Goal: Task Accomplishment & Management: Manage account settings

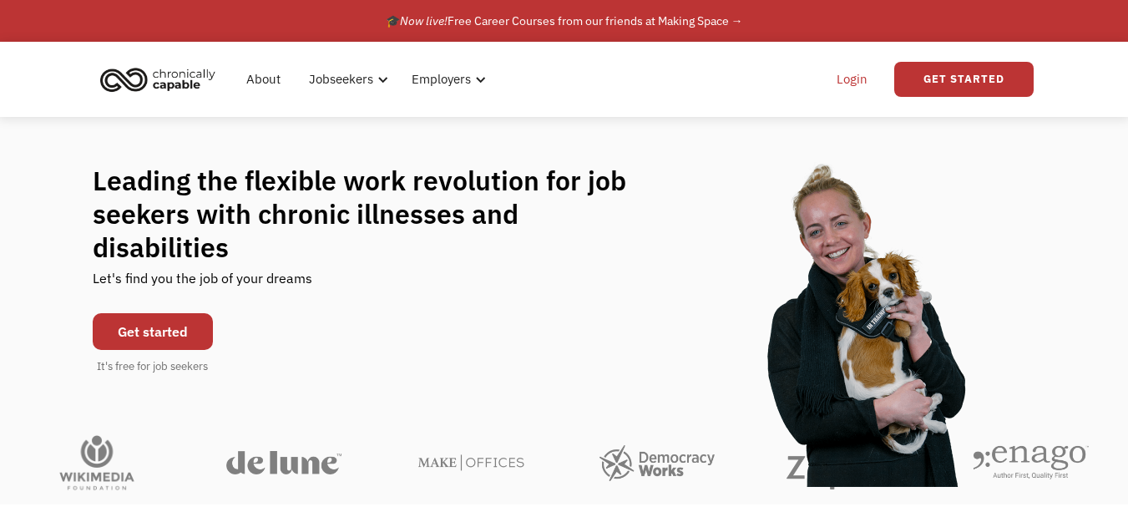
click at [844, 79] on link "Login" at bounding box center [852, 79] width 51 height 53
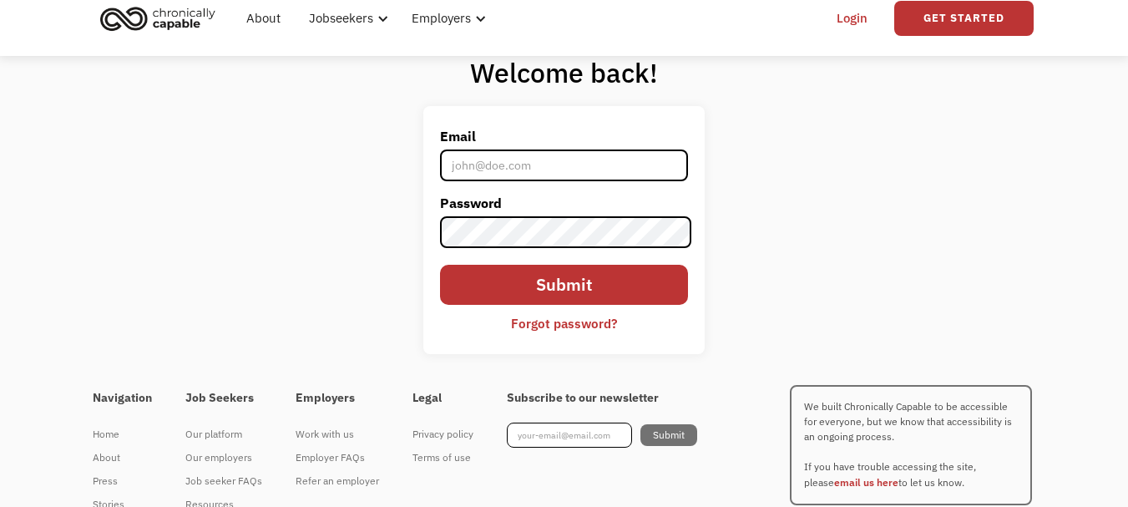
scroll to position [34, 0]
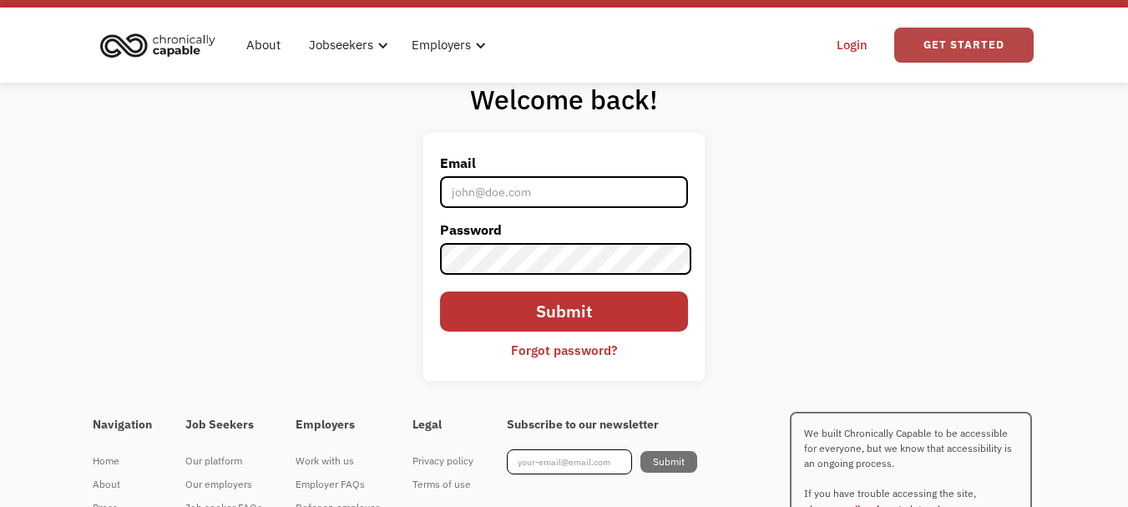
click at [925, 42] on link "Get Started" at bounding box center [963, 45] width 139 height 35
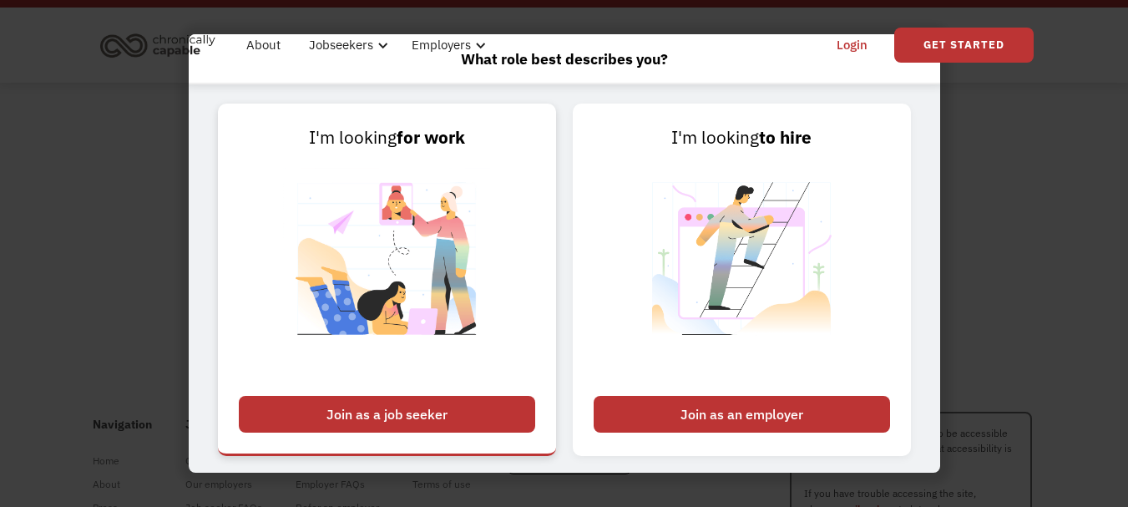
click at [448, 413] on div "Join as a job seeker" at bounding box center [387, 414] width 296 height 37
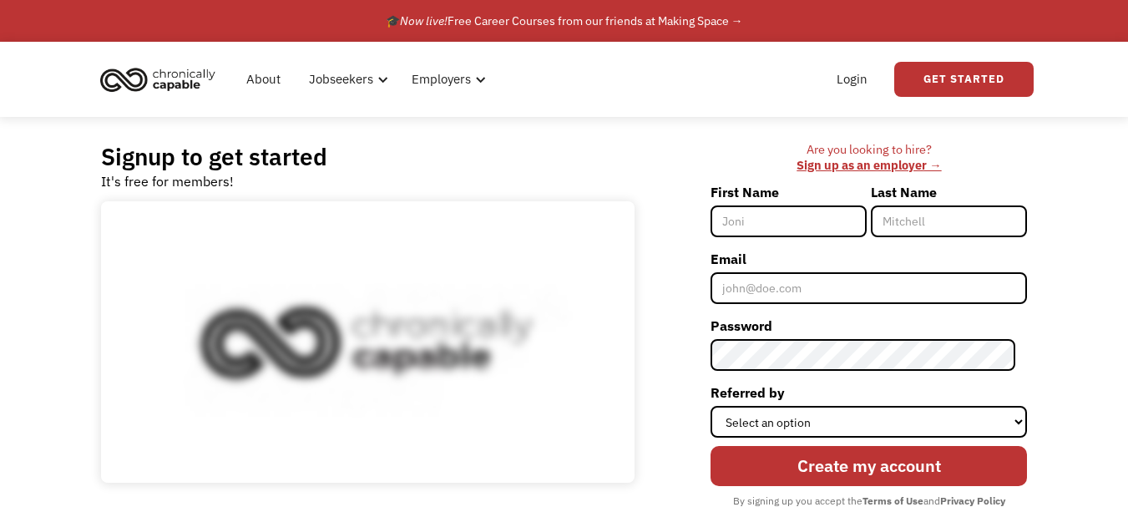
click at [810, 210] on input "First Name" at bounding box center [789, 221] width 156 height 32
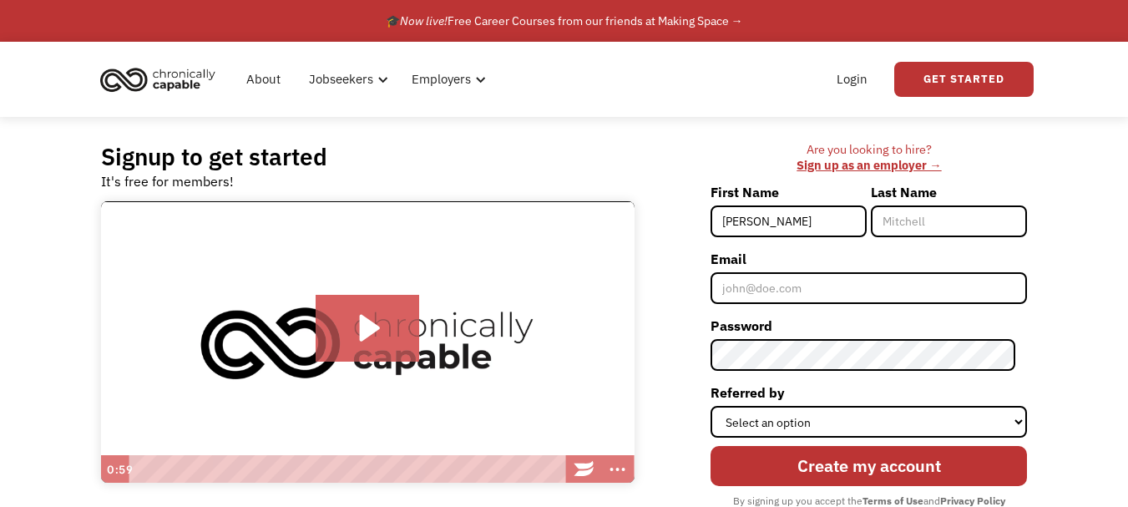
type input "[PERSON_NAME]"
type input "Friend"
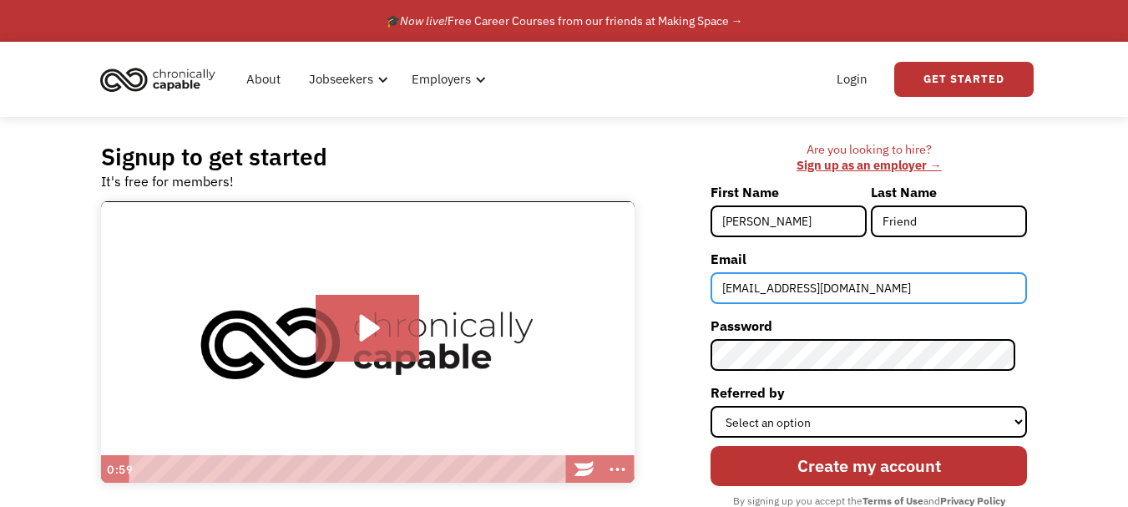
type input "Matthewrfriend@gmail.com"
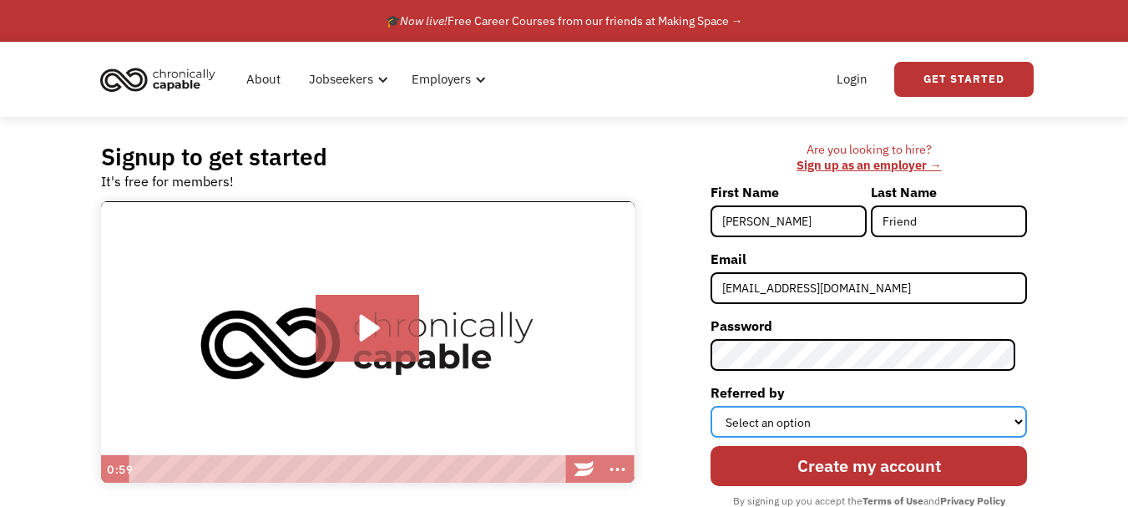
click at [963, 422] on select "Select an option Instagram Facebook Twitter Search Engine News Article Word of …" at bounding box center [869, 422] width 317 height 32
select select "Other"
click at [722, 406] on select "Select an option Instagram Facebook Twitter Search Engine News Article Word of …" at bounding box center [869, 422] width 317 height 32
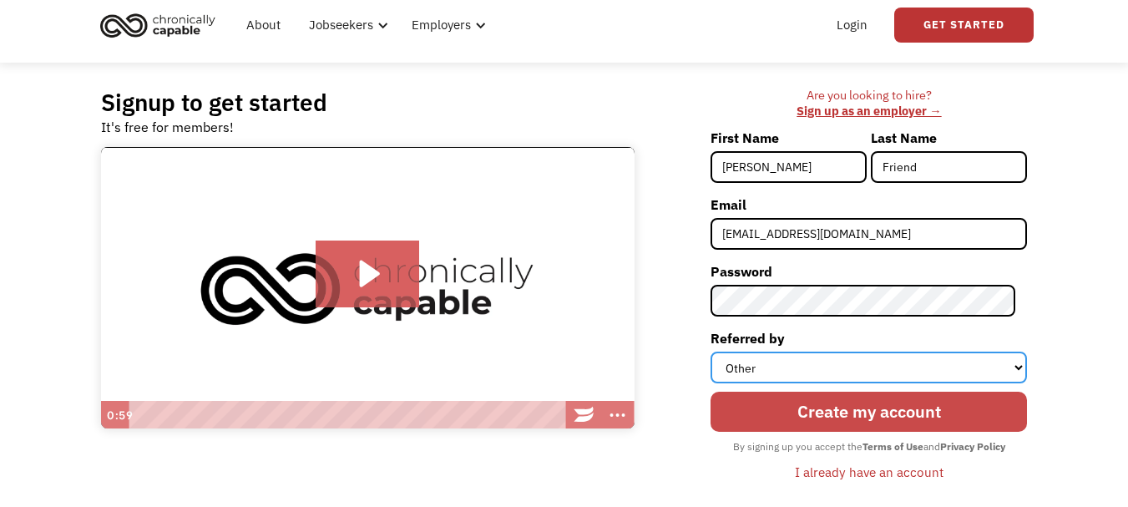
scroll to position [84, 0]
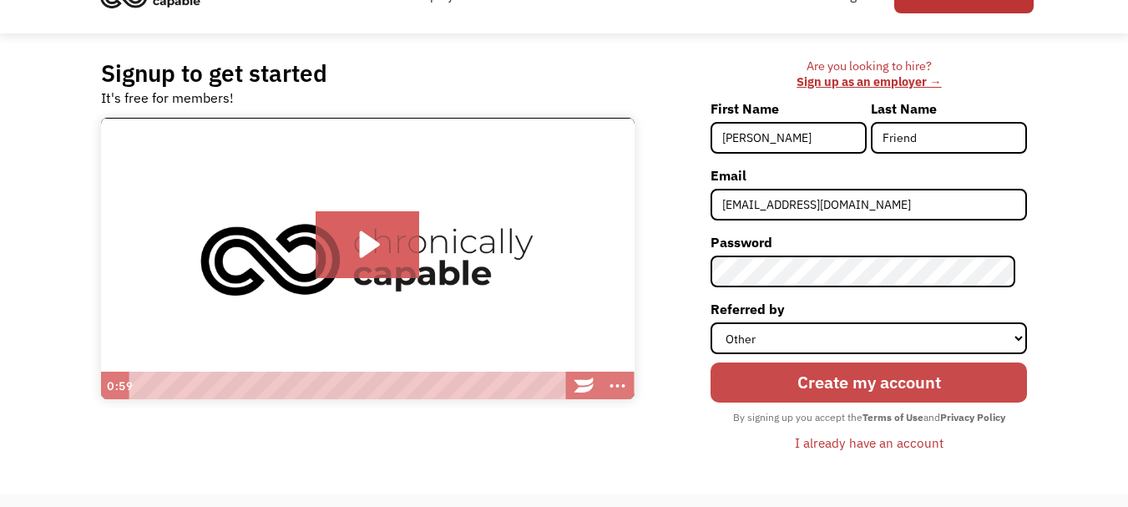
click at [915, 384] on input "Create my account" at bounding box center [869, 382] width 317 height 40
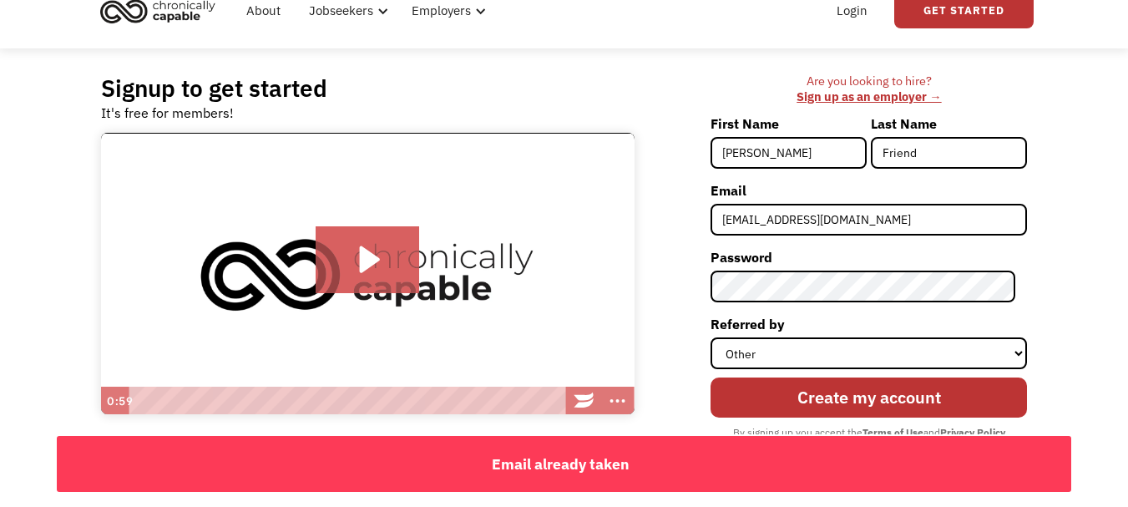
scroll to position [0, 0]
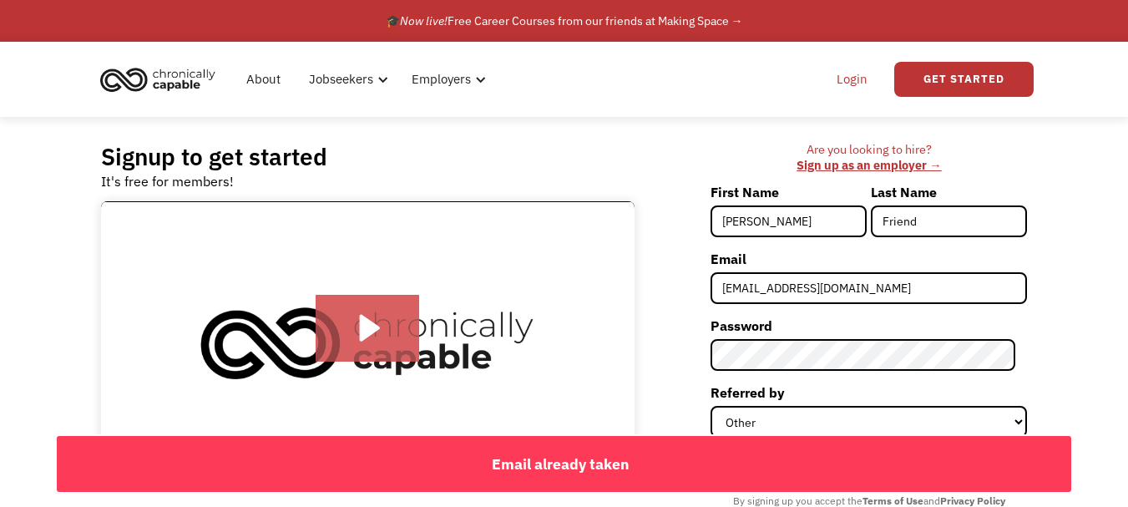
click at [858, 76] on link "Login" at bounding box center [852, 79] width 51 height 53
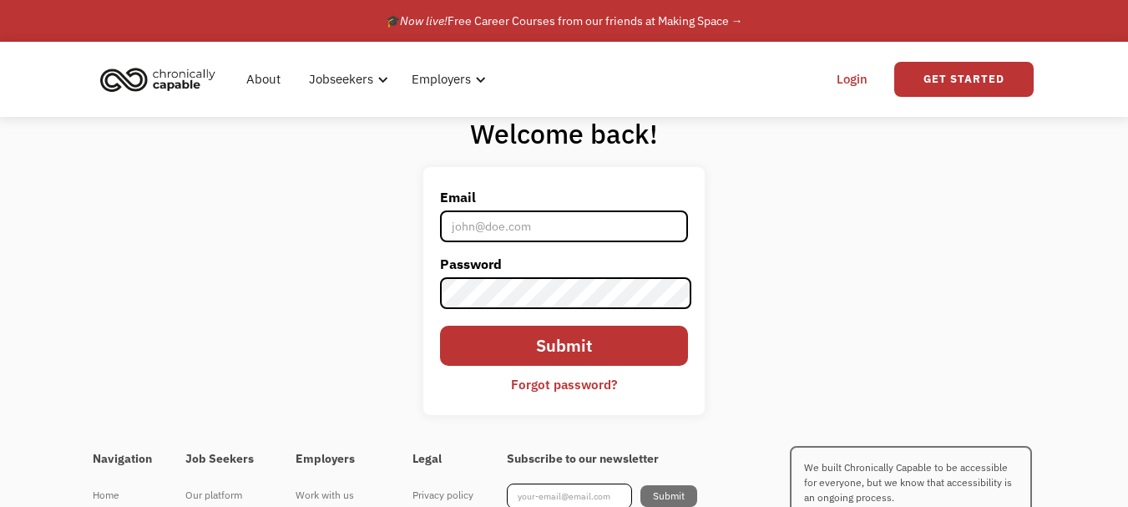
click at [527, 387] on div "Forgot password?" at bounding box center [564, 384] width 106 height 20
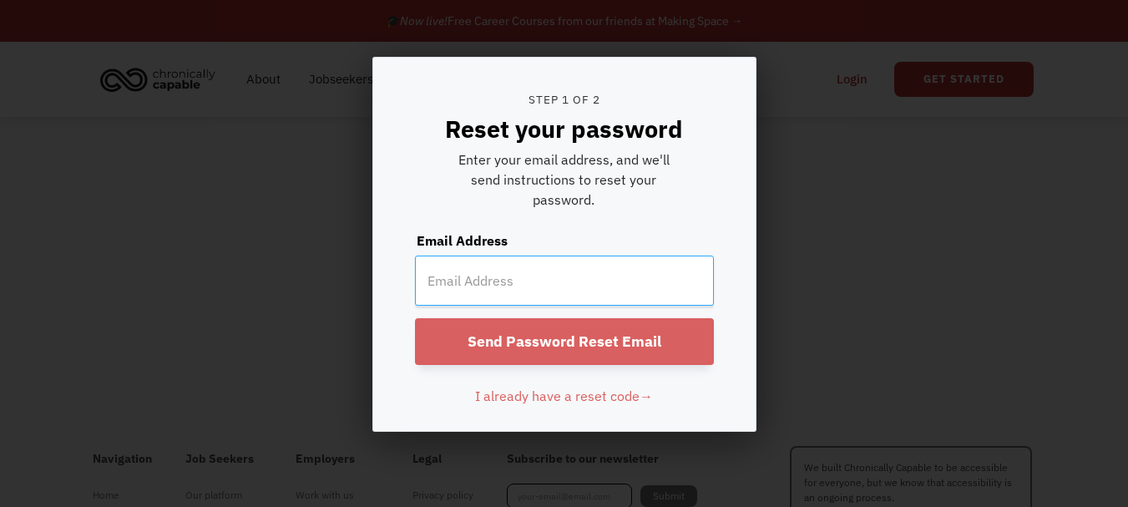
click at [489, 282] on input "email" at bounding box center [564, 281] width 299 height 50
type input "matthewrfriend@gmail.com"
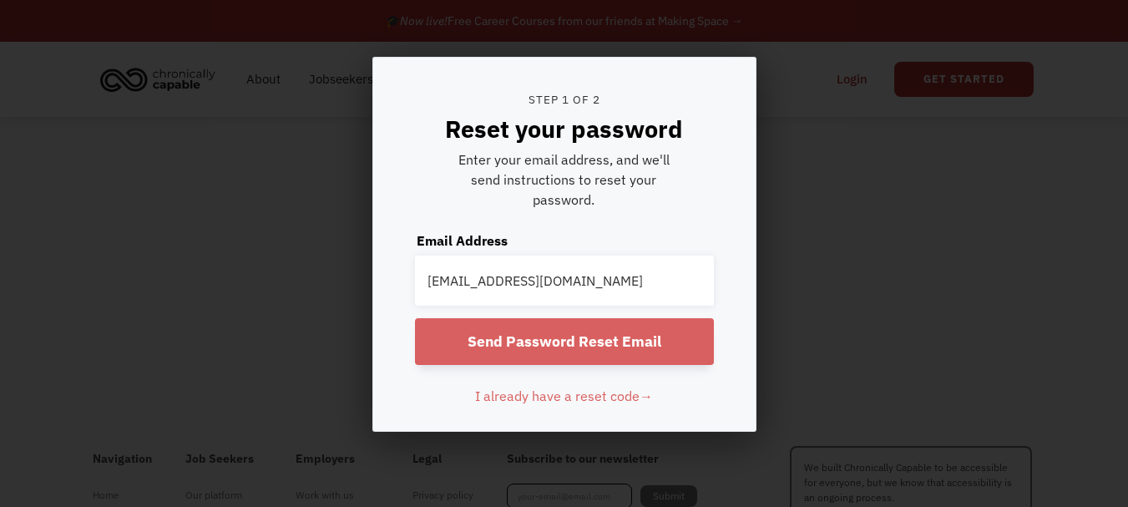
click at [598, 352] on input "Send Password Reset Email" at bounding box center [564, 341] width 299 height 47
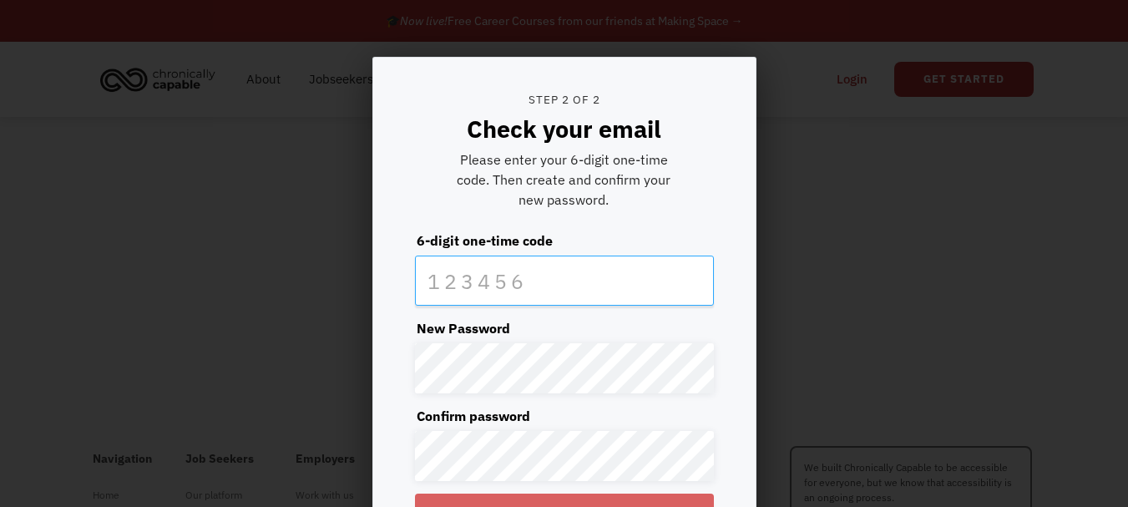
click at [582, 281] on input "text" at bounding box center [564, 281] width 299 height 50
type input "824889"
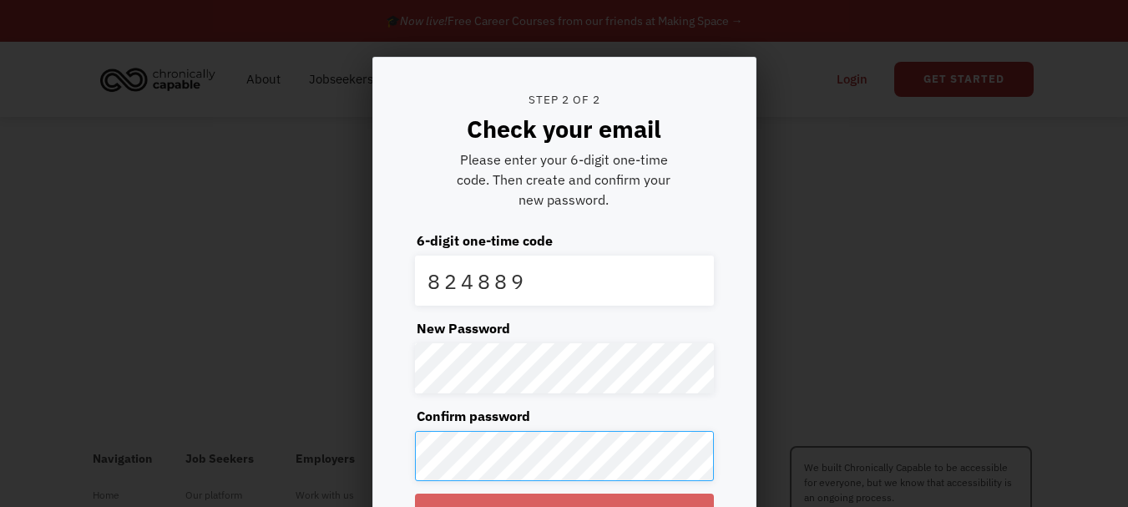
click at [415, 494] on input "Reset Password" at bounding box center [564, 517] width 299 height 47
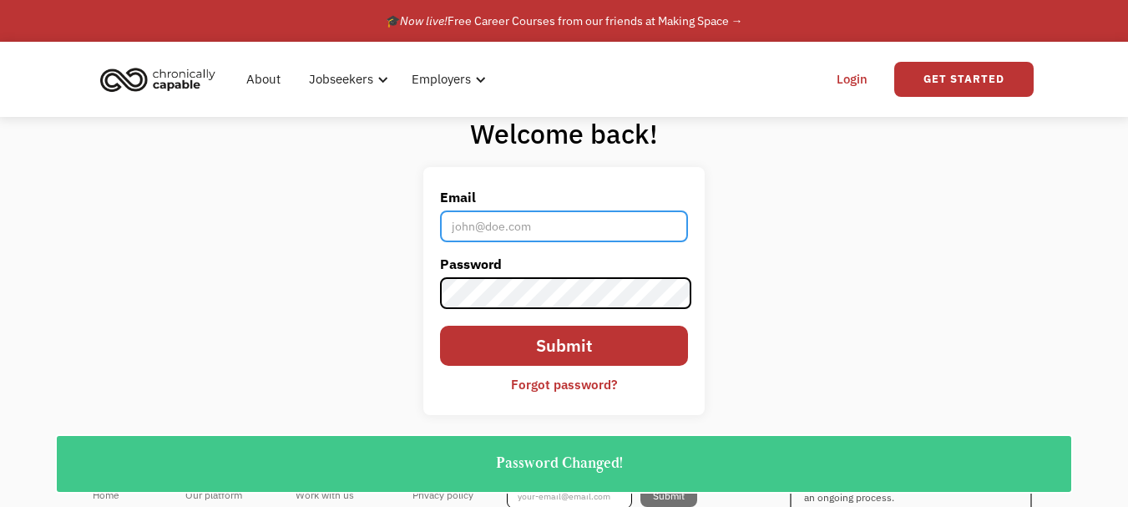
type input "matthewrfriend@gmail.com"
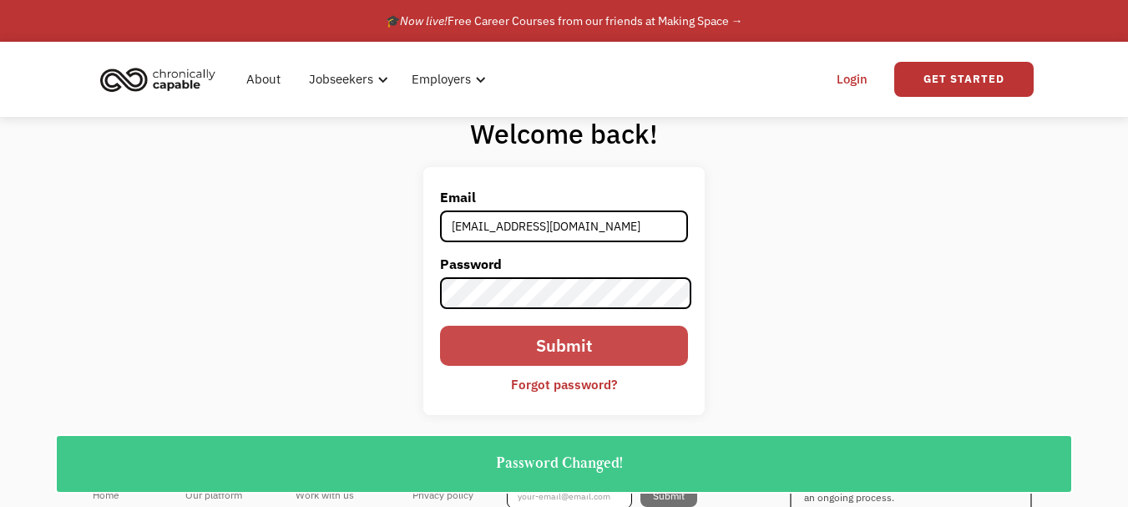
click at [545, 340] on input "Submit" at bounding box center [564, 346] width 249 height 40
